Goal: Information Seeking & Learning: Understand process/instructions

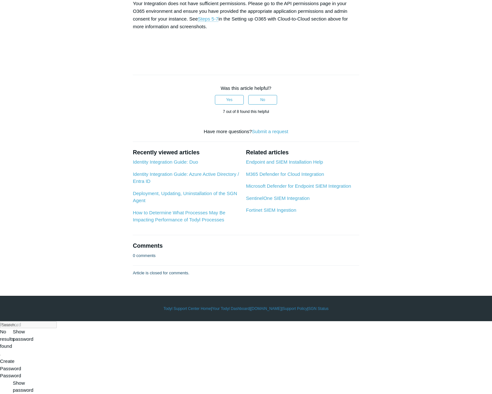
scroll to position [3453, 0]
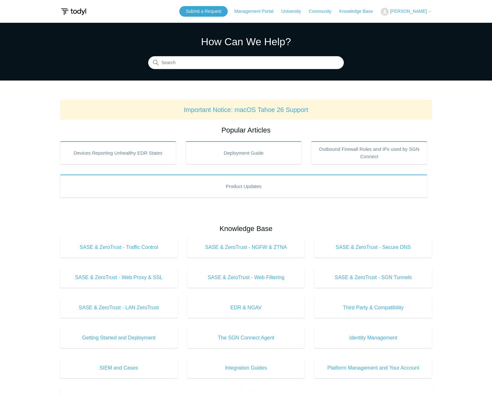
click at [203, 55] on div "How Can We Help? Search" at bounding box center [246, 51] width 196 height 35
click at [201, 63] on input "Search" at bounding box center [246, 62] width 196 height 13
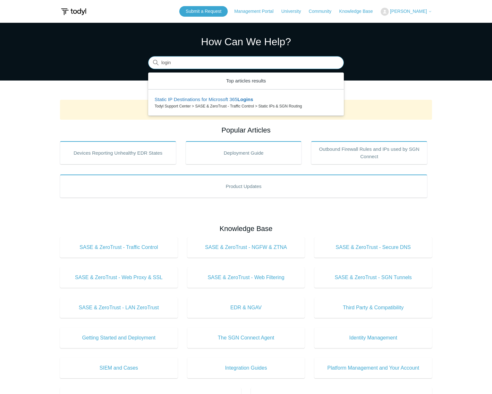
type input "login"
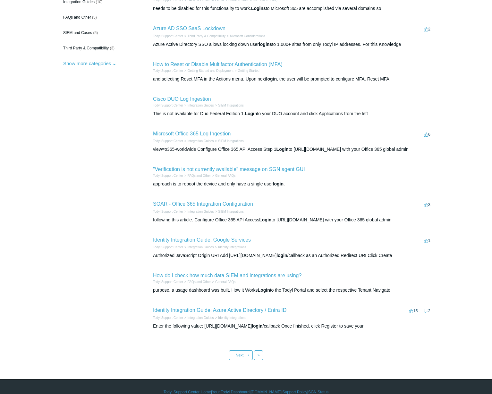
scroll to position [102, 0]
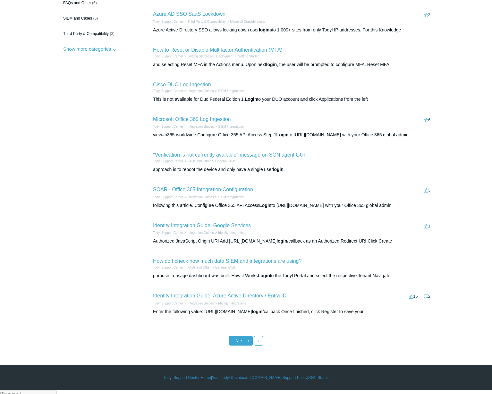
click at [247, 345] on link "Next ›" at bounding box center [241, 341] width 24 height 10
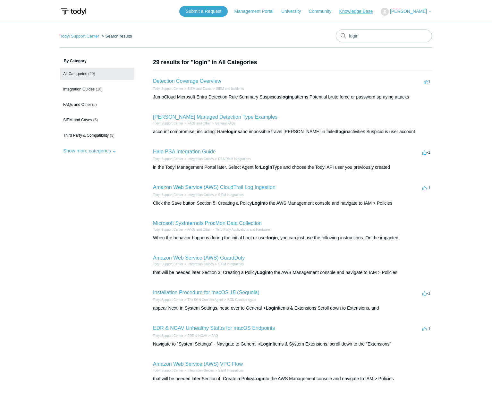
click at [358, 10] on link "Knowledge Base" at bounding box center [359, 11] width 40 height 7
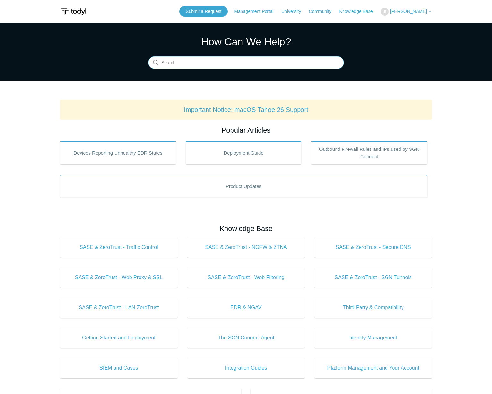
click at [231, 64] on input "Search" at bounding box center [246, 62] width 196 height 13
type input "sso"
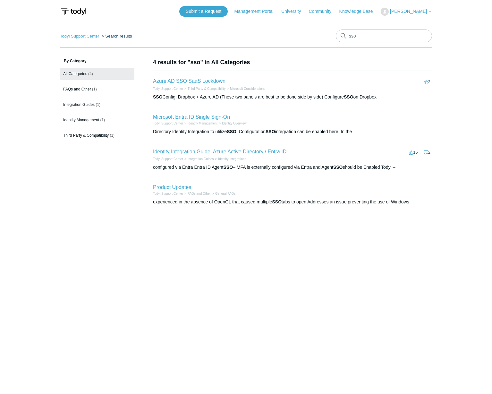
click at [196, 115] on link "Microsoft Entra ID Single Sign-On" at bounding box center [191, 116] width 77 height 5
click at [247, 152] on link "Identity Integration Guide: Azure Active Directory / Entra ID" at bounding box center [219, 151] width 133 height 5
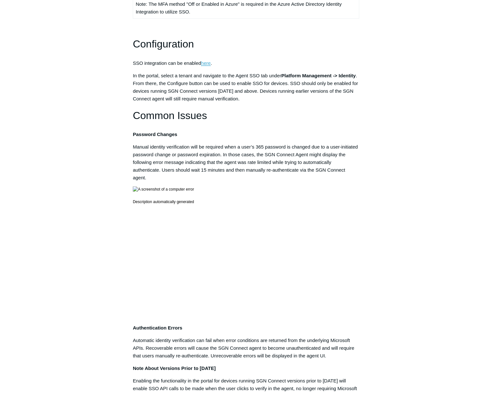
scroll to position [173, 0]
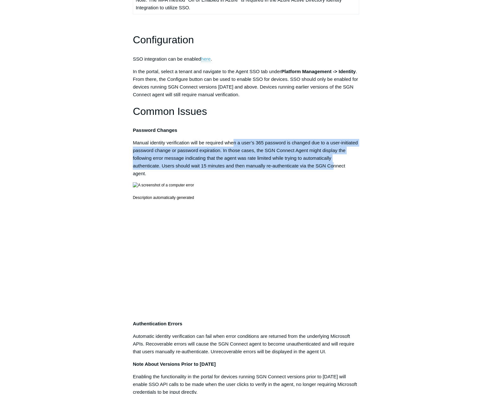
drag, startPoint x: 233, startPoint y: 142, endPoint x: 338, endPoint y: 170, distance: 107.7
click at [337, 170] on p "Manual identity verification will be required when a user’s 365 password is cha…" at bounding box center [246, 158] width 226 height 38
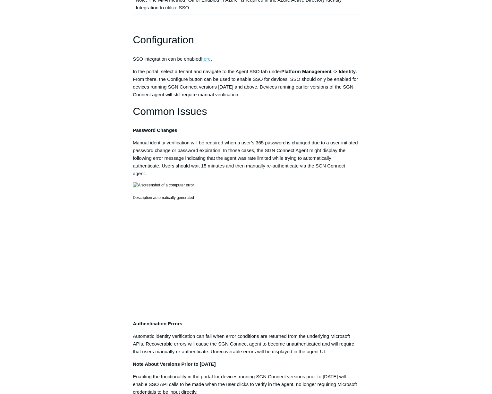
click at [363, 174] on article "Microsoft Entra ID Single Sign-On Follow Not yet followed by anyone Overview SG…" at bounding box center [246, 257] width 246 height 744
drag, startPoint x: 199, startPoint y: 166, endPoint x: 348, endPoint y: 181, distance: 149.9
click at [346, 181] on div "Overview SGN Connect version 5.1.12 introduces SSO integration with Microsoft E…" at bounding box center [246, 163] width 226 height 466
click at [450, 192] on main "Todyl Support Center Identity Management Identity Overview Articles in this sec…" at bounding box center [246, 239] width 492 height 779
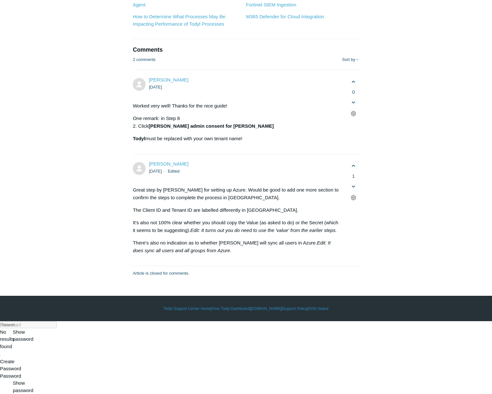
scroll to position [3407, 0]
drag, startPoint x: 307, startPoint y: 175, endPoint x: 149, endPoint y: 170, distance: 157.9
drag, startPoint x: 283, startPoint y: 193, endPoint x: 142, endPoint y: 187, distance: 140.3
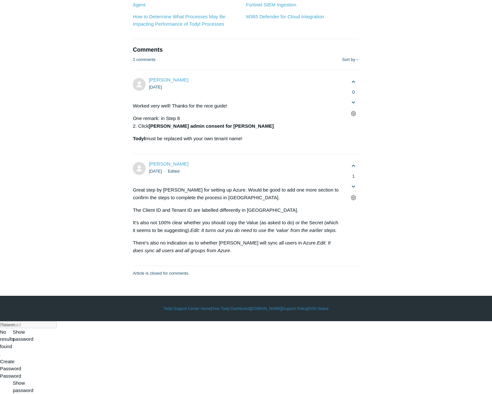
drag, startPoint x: 261, startPoint y: 212, endPoint x: 146, endPoint y: 196, distance: 115.9
drag, startPoint x: 174, startPoint y: 61, endPoint x: 222, endPoint y: 92, distance: 56.7
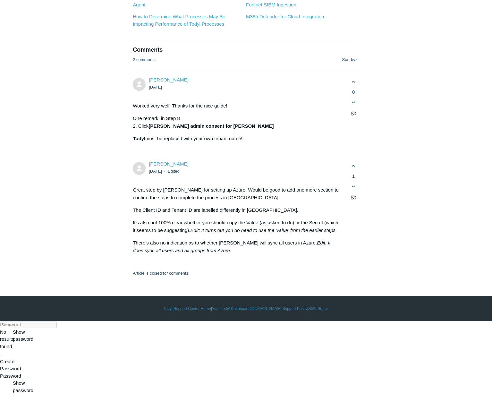
scroll to position [3595, 0]
drag, startPoint x: 178, startPoint y: 181, endPoint x: 363, endPoint y: 200, distance: 186.4
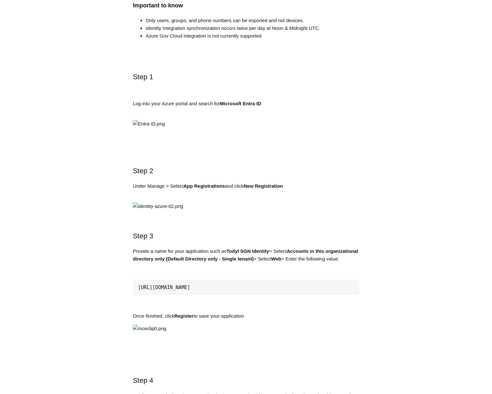
scroll to position [0, 0]
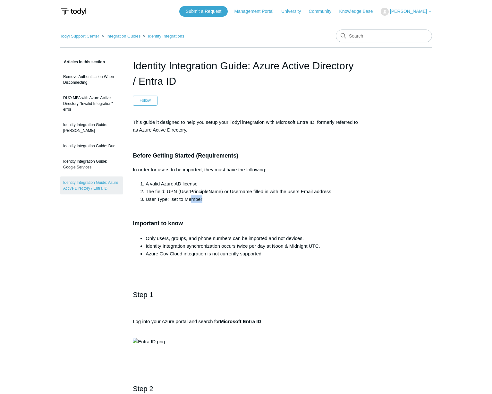
drag, startPoint x: 192, startPoint y: 203, endPoint x: 254, endPoint y: 201, distance: 62.2
click at [254, 201] on li "User Type: set to Member" at bounding box center [253, 199] width 214 height 8
drag, startPoint x: 174, startPoint y: 239, endPoint x: 326, endPoint y: 238, distance: 152.0
click at [326, 238] on li "Only users, groups, and phone numbers can be imported and not devices." at bounding box center [253, 238] width 214 height 8
click at [231, 246] on li "Identity Integration synchronization occurs twice per day at Noon & Midnight UT…" at bounding box center [253, 246] width 214 height 8
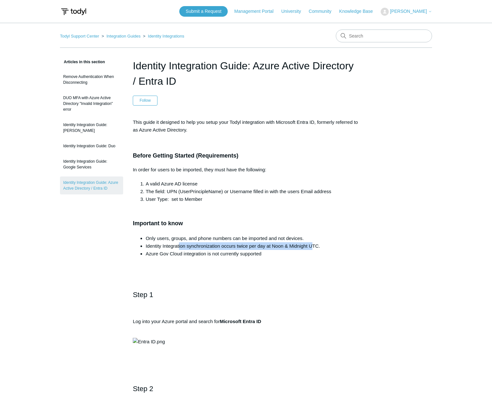
drag, startPoint x: 179, startPoint y: 242, endPoint x: 314, endPoint y: 249, distance: 134.9
click at [314, 249] on ul "Only users, groups, and phone numbers can be imported and not devices. Identity…" at bounding box center [249, 245] width 220 height 23
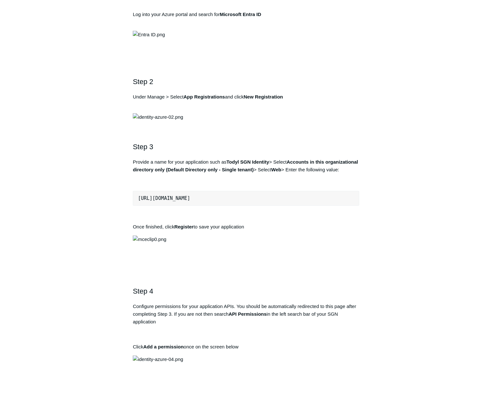
scroll to position [340, 0]
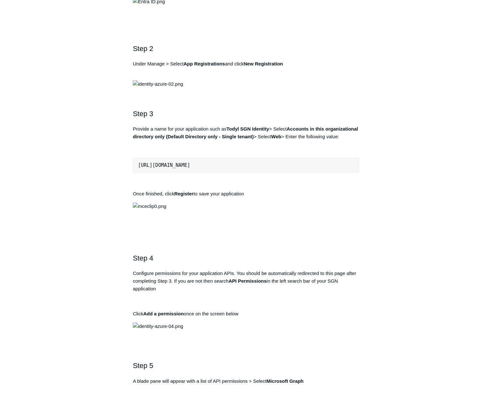
click at [189, 75] on p "Under Manage > Select App Registrations and click New Registration" at bounding box center [246, 67] width 226 height 15
click at [195, 66] on strong "App Registrations" at bounding box center [203, 63] width 41 height 5
click at [278, 75] on p "Under Manage > Select App Registrations and click New Registration" at bounding box center [246, 67] width 226 height 15
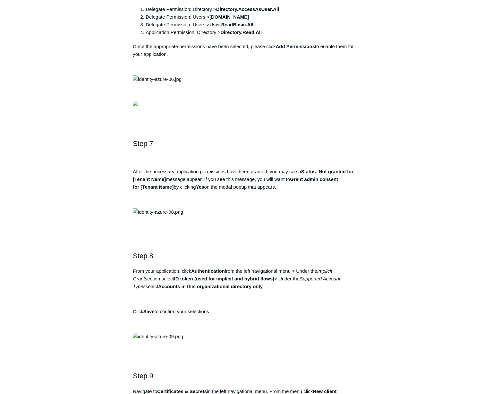
scroll to position [831, 0]
